Goal: Use online tool/utility

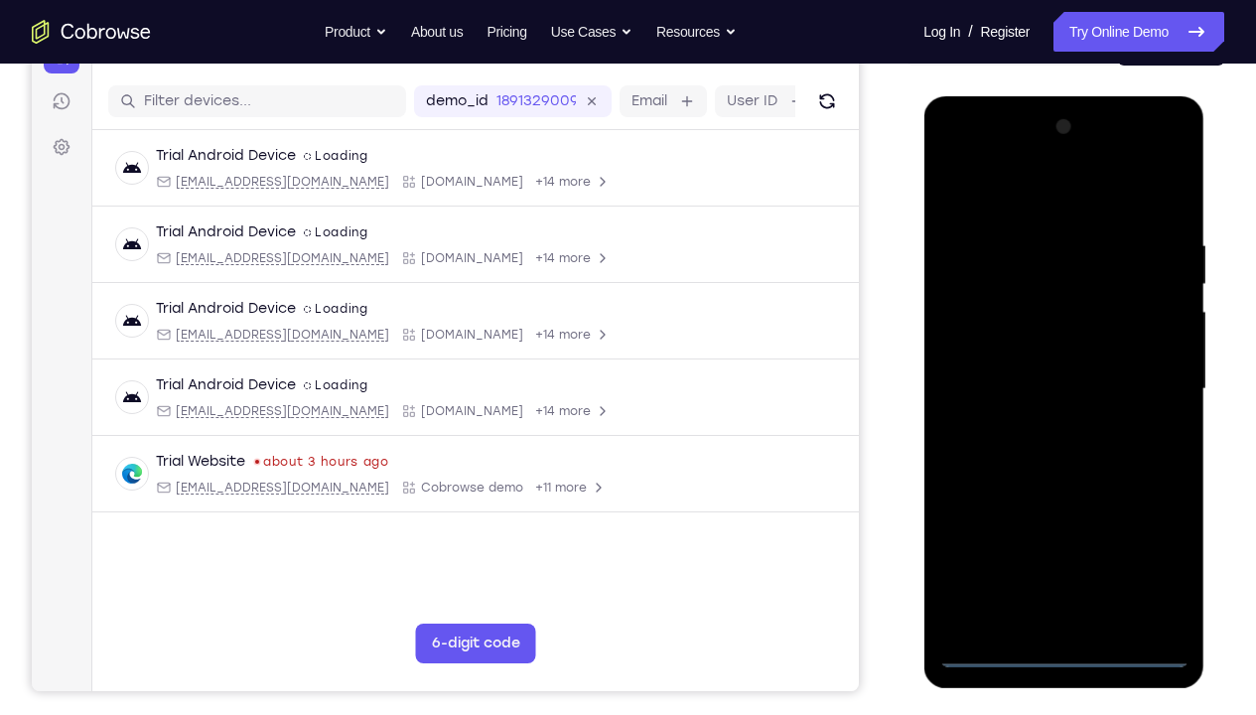
click at [1062, 531] on div at bounding box center [1064, 389] width 250 height 556
click at [1149, 531] on div at bounding box center [1064, 389] width 250 height 556
click at [1016, 203] on div at bounding box center [1064, 389] width 250 height 556
click at [1021, 191] on div at bounding box center [1064, 389] width 250 height 556
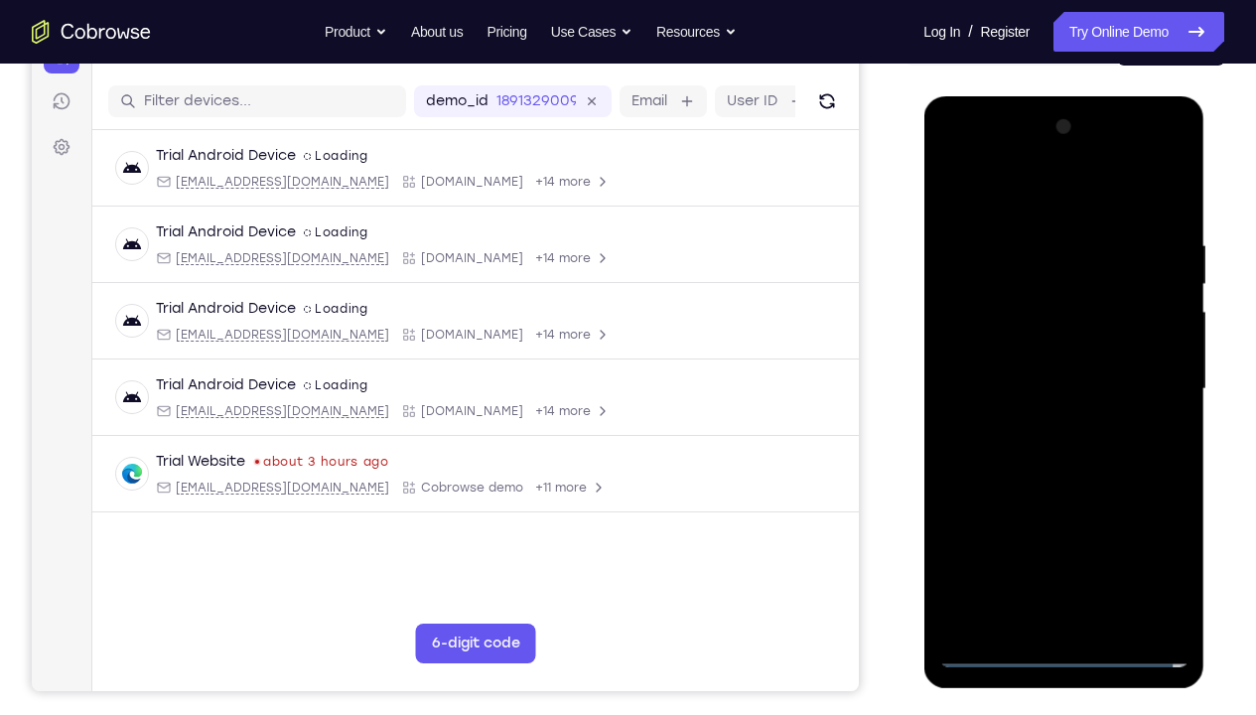
click at [984, 192] on div at bounding box center [1064, 389] width 250 height 556
click at [1151, 376] on div at bounding box center [1064, 389] width 250 height 556
click at [1038, 425] on div at bounding box center [1064, 389] width 250 height 556
click at [1034, 365] on div at bounding box center [1064, 389] width 250 height 556
click at [1034, 354] on div at bounding box center [1064, 389] width 250 height 556
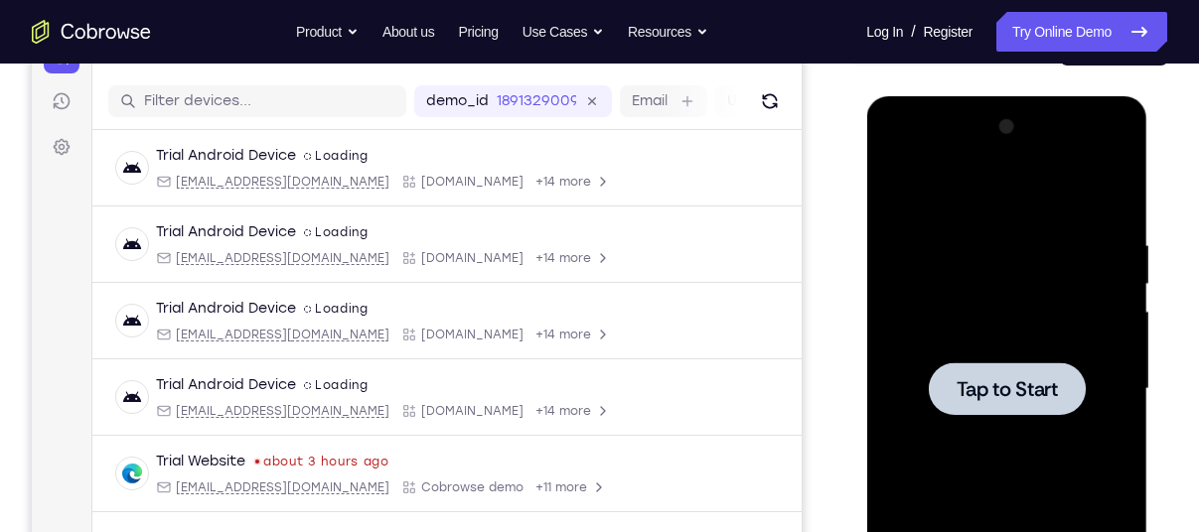
click at [1006, 294] on div at bounding box center [1006, 389] width 250 height 556
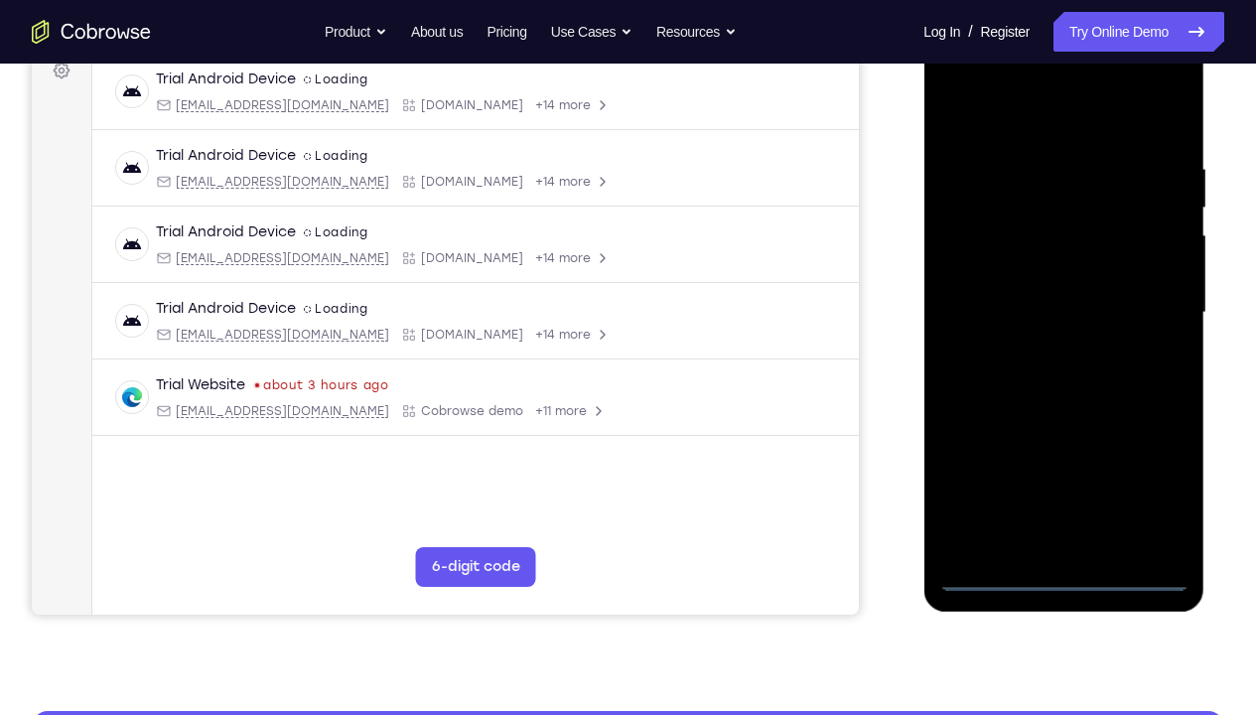
scroll to position [345, 0]
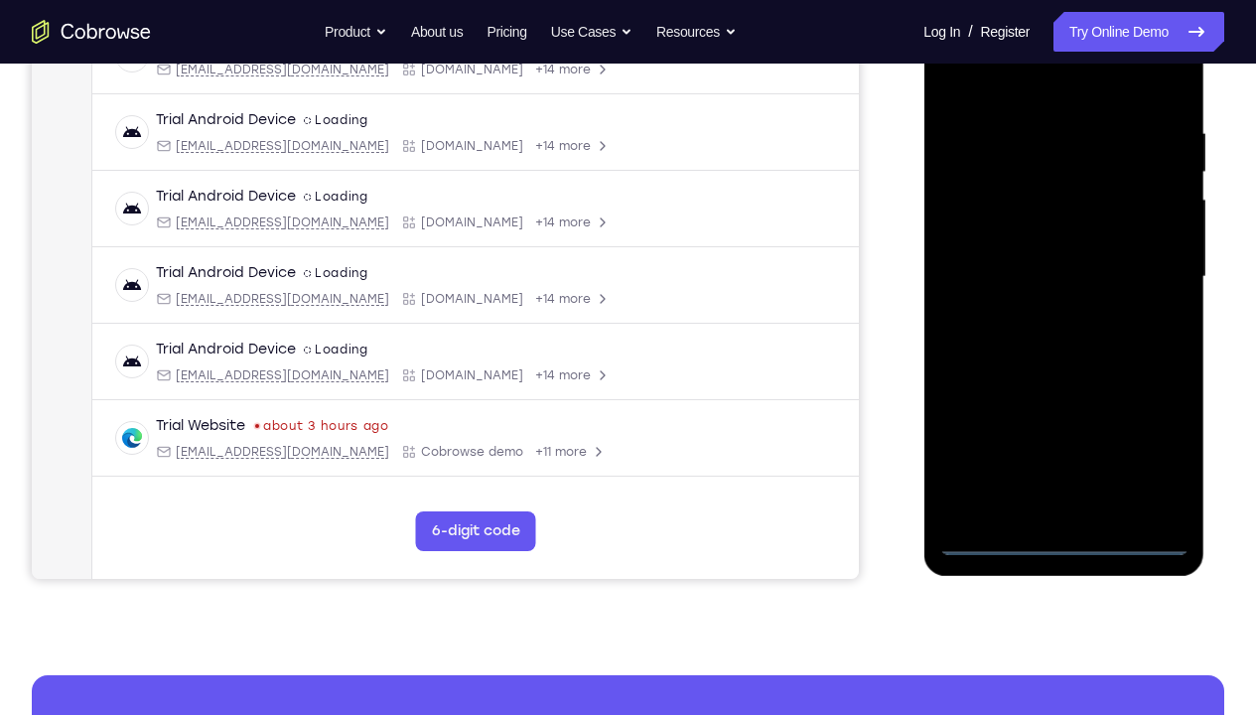
click at [1062, 531] on div at bounding box center [1064, 277] width 250 height 556
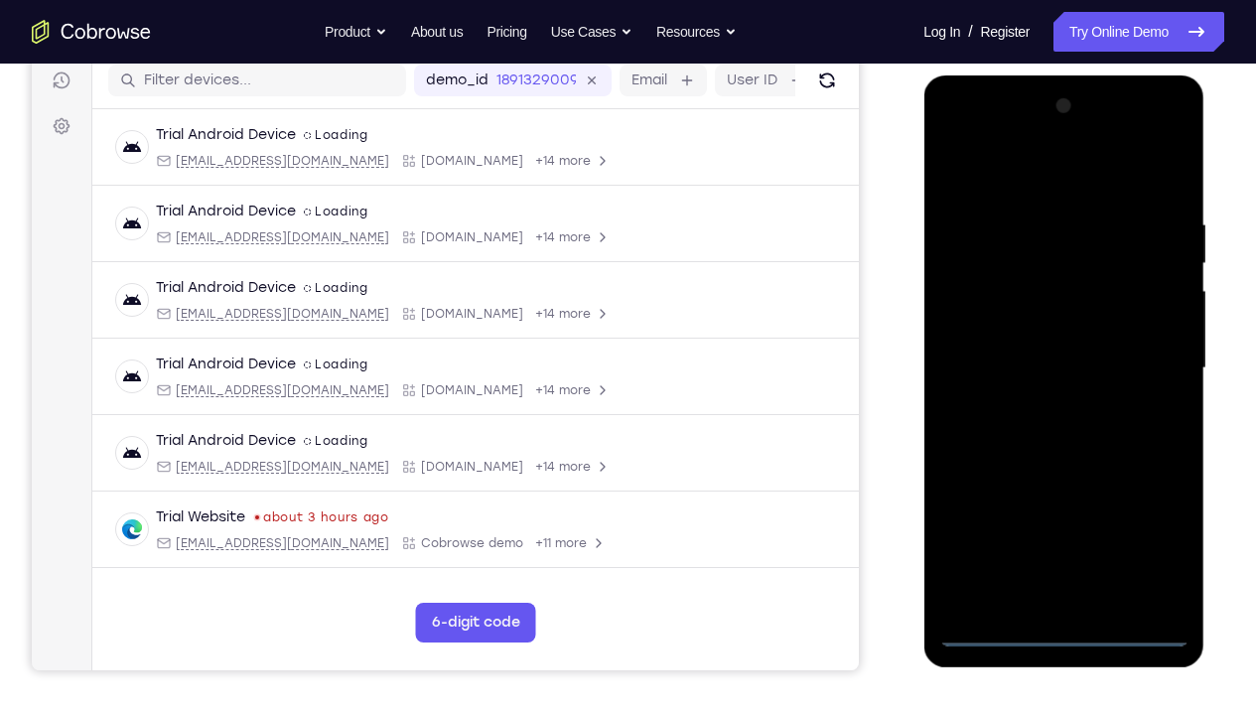
scroll to position [214, 0]
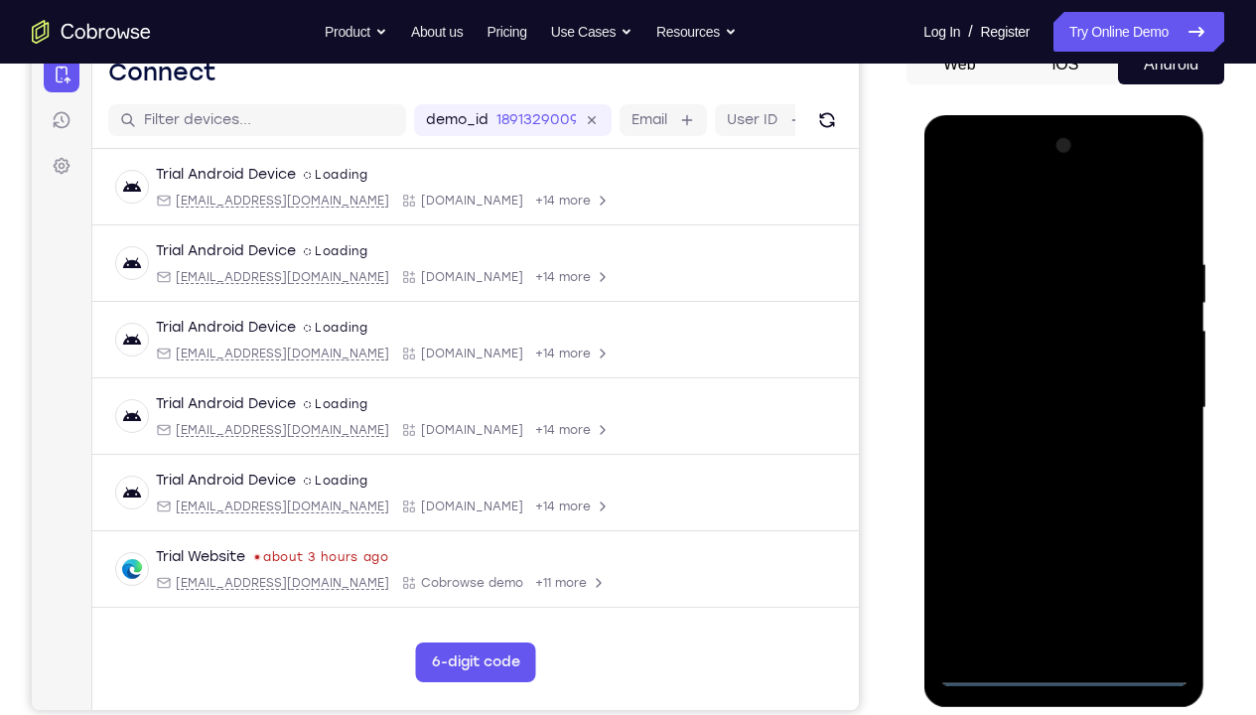
click at [1155, 531] on div at bounding box center [1064, 408] width 250 height 556
click at [1003, 219] on div at bounding box center [1064, 408] width 250 height 556
click at [1145, 390] on div at bounding box center [1064, 408] width 250 height 556
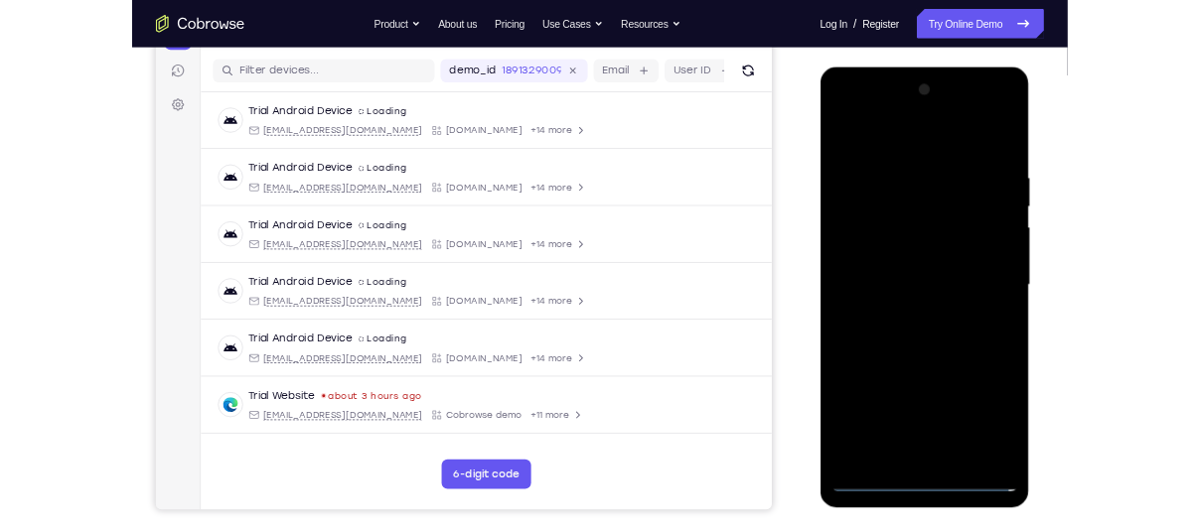
scroll to position [239, 0]
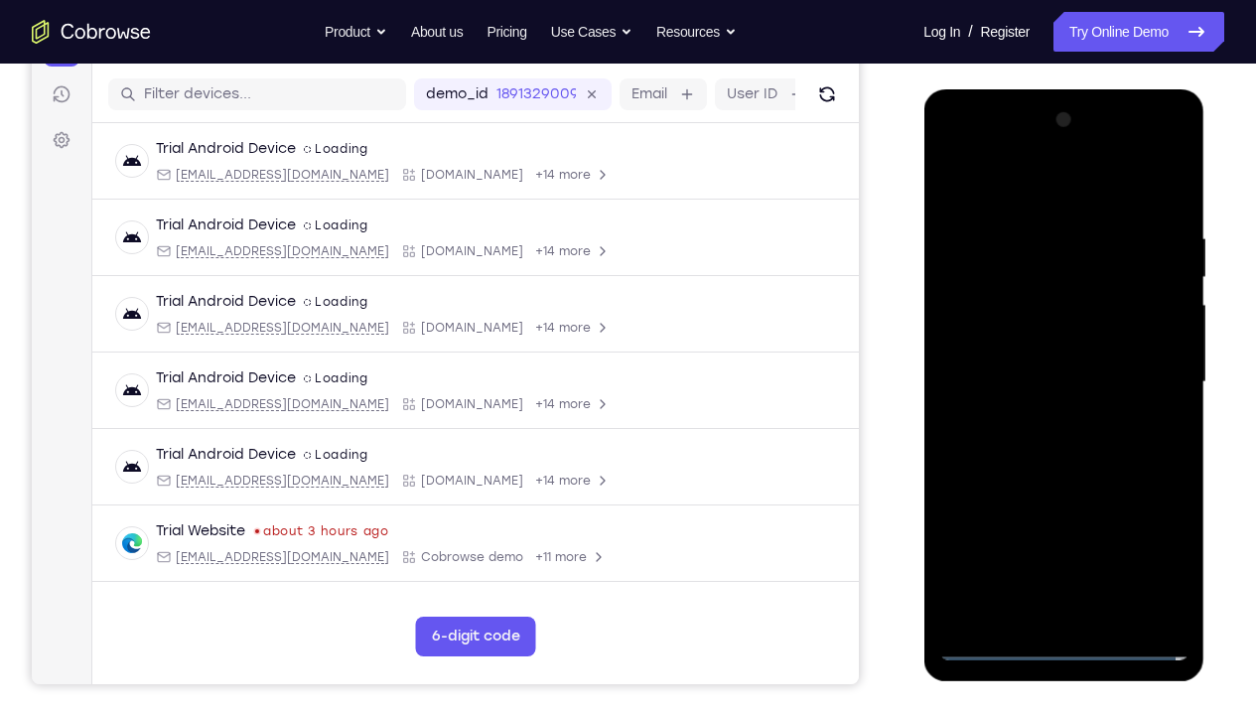
click at [1040, 419] on div at bounding box center [1064, 382] width 250 height 556
click at [1013, 365] on div at bounding box center [1064, 382] width 250 height 556
click at [1028, 343] on div at bounding box center [1064, 382] width 250 height 556
click at [1040, 380] on div at bounding box center [1064, 382] width 250 height 556
click at [1169, 215] on div at bounding box center [1064, 382] width 250 height 556
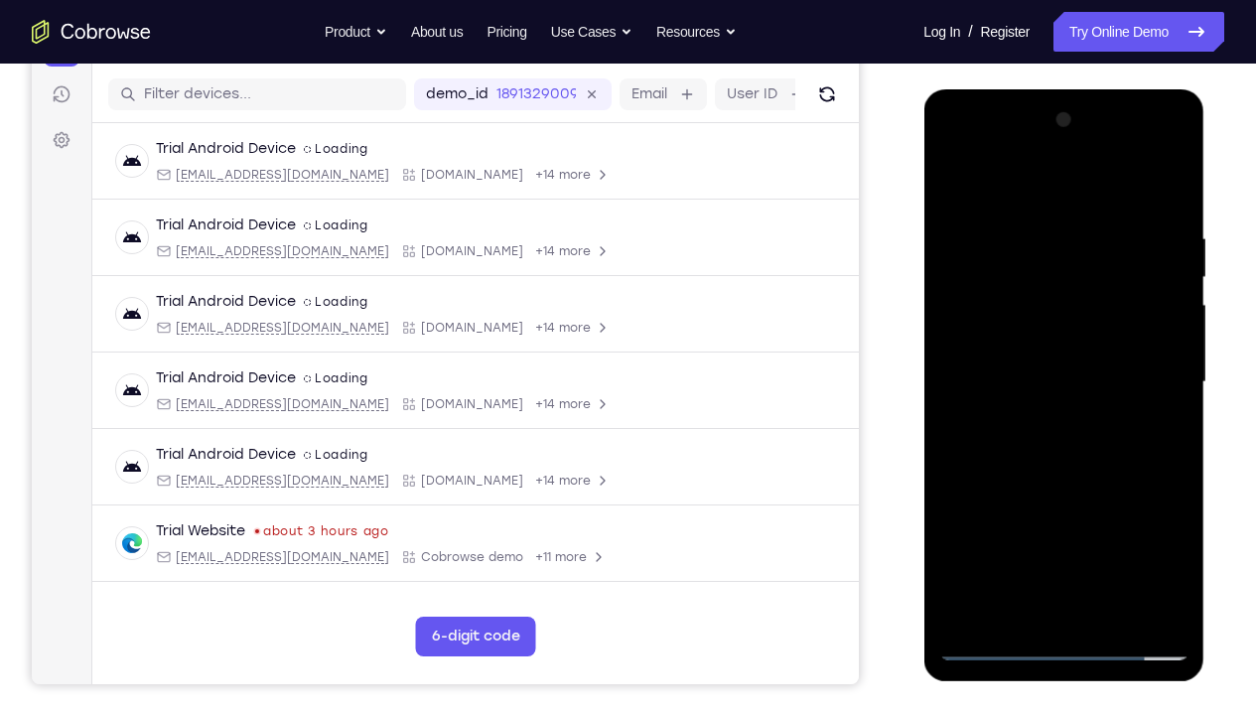
drag, startPoint x: 992, startPoint y: 193, endPoint x: 1190, endPoint y: 193, distance: 197.6
click at [1190, 193] on div at bounding box center [1064, 385] width 281 height 592
click at [1185, 531] on div at bounding box center [1064, 382] width 250 height 556
click at [1032, 233] on div at bounding box center [1064, 382] width 250 height 556
click at [1168, 382] on div at bounding box center [1064, 382] width 250 height 556
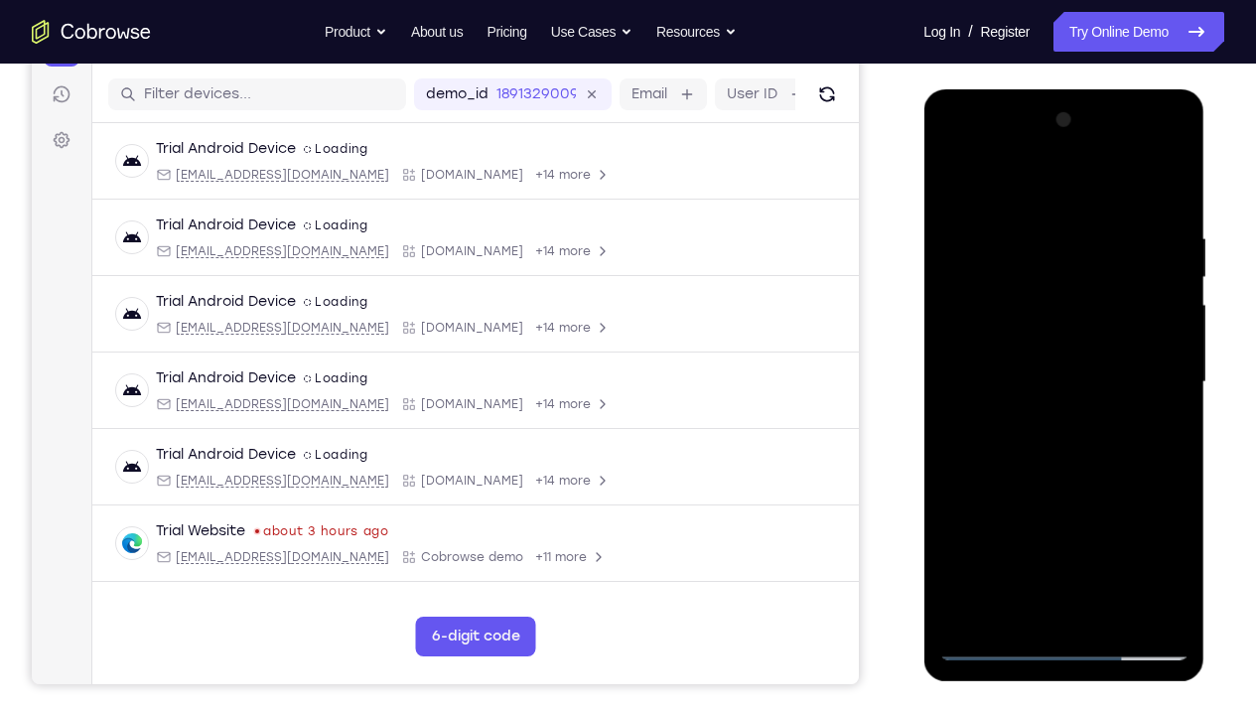
click at [1109, 531] on div at bounding box center [1064, 382] width 250 height 556
click at [1067, 492] on div at bounding box center [1064, 382] width 250 height 556
drag, startPoint x: 1045, startPoint y: 536, endPoint x: 1077, endPoint y: 361, distance: 178.6
click at [1077, 361] on div at bounding box center [1064, 382] width 250 height 556
drag, startPoint x: 1004, startPoint y: 596, endPoint x: 1065, endPoint y: 402, distance: 202.9
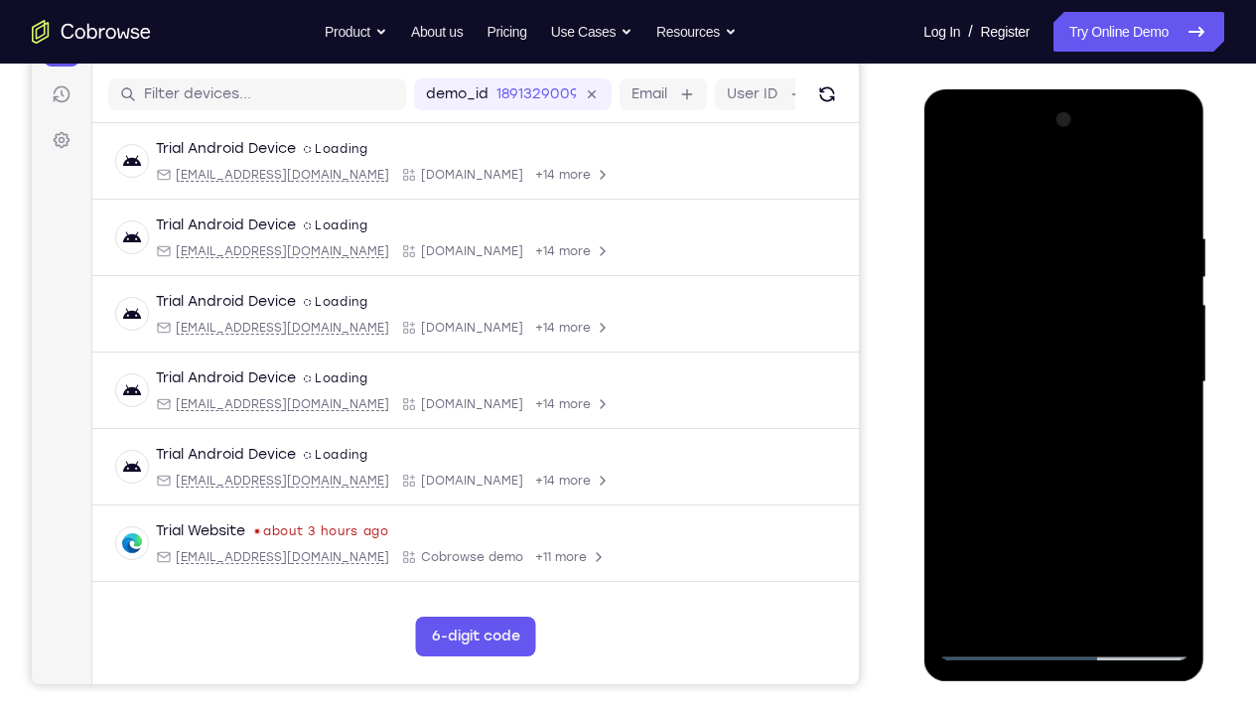
click at [1065, 402] on div at bounding box center [1064, 382] width 250 height 556
drag, startPoint x: 1024, startPoint y: 599, endPoint x: 1064, endPoint y: 399, distance: 203.5
click at [1064, 399] on div at bounding box center [1064, 382] width 250 height 556
drag, startPoint x: 1013, startPoint y: 567, endPoint x: 1057, endPoint y: 368, distance: 203.4
click at [1057, 368] on div at bounding box center [1064, 382] width 250 height 556
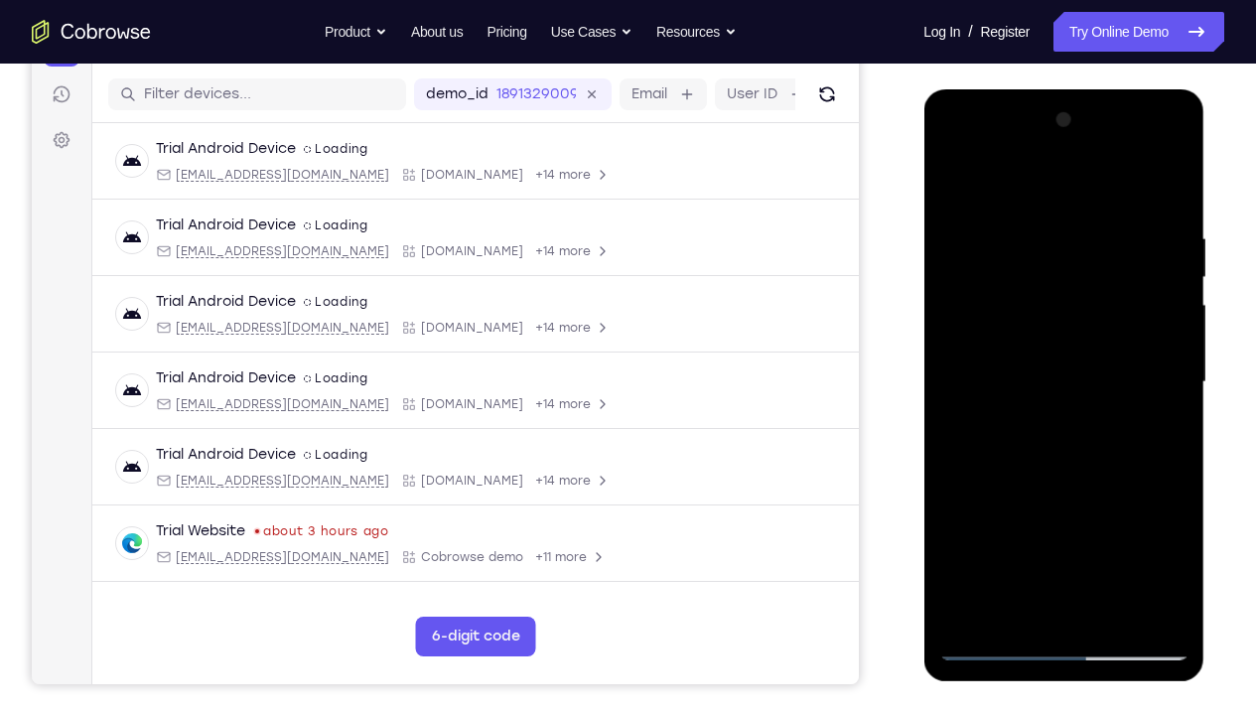
drag, startPoint x: 1037, startPoint y: 565, endPoint x: 1048, endPoint y: 464, distance: 101.9
click at [1048, 464] on div at bounding box center [1064, 382] width 250 height 556
